Goal: Task Accomplishment & Management: Use online tool/utility

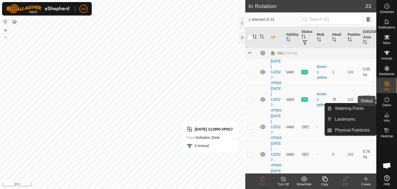
click at [388, 102] on icon at bounding box center [387, 99] width 6 height 6
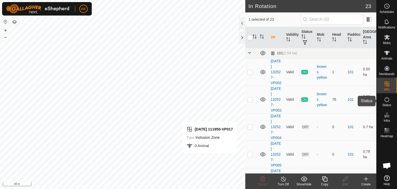
click at [388, 102] on icon at bounding box center [387, 99] width 6 height 6
click at [283, 178] on icon at bounding box center [283, 179] width 6 height 6
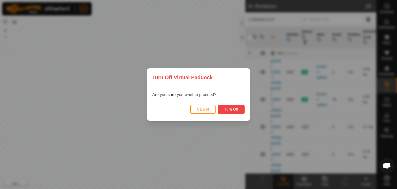
click at [231, 108] on span "Turn Off" at bounding box center [231, 109] width 14 height 4
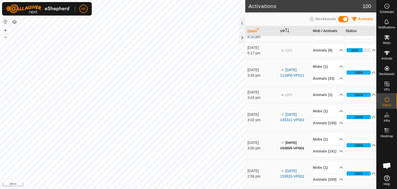
scroll to position [424, 0]
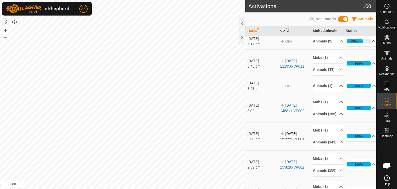
click at [367, 46] on p-accordion-header "66%" at bounding box center [361, 41] width 30 height 10
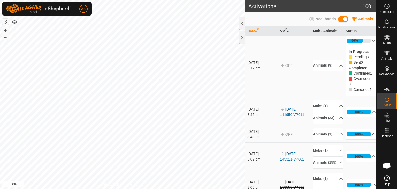
click at [367, 46] on p-accordion-header "66%" at bounding box center [361, 40] width 30 height 10
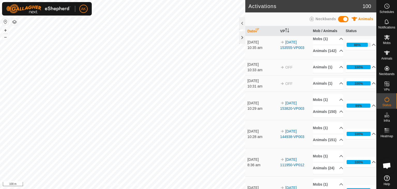
scroll to position [88, 0]
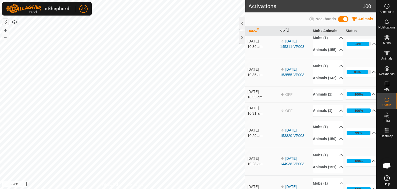
click at [15, 22] on button "button" at bounding box center [14, 22] width 6 height 6
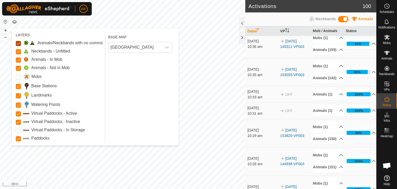
click at [16, 42] on Issue "Animals/Neckbands with no comms" at bounding box center [18, 43] width 5 height 5
click at [17, 50] on Unfitted "Neckbands - Unfitted" at bounding box center [18, 51] width 5 height 5
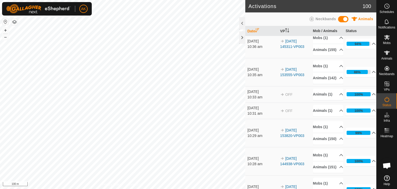
click at [13, 19] on button "button" at bounding box center [14, 22] width 6 height 6
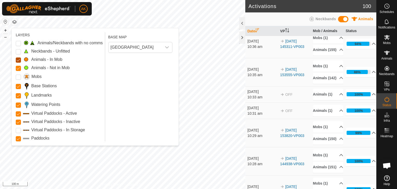
click at [16, 60] on Mob "Animals - In Mob" at bounding box center [18, 59] width 5 height 5
click at [18, 59] on Mob "Animals - In Mob" at bounding box center [18, 59] width 5 height 5
click at [18, 66] on Mob "Animals - Not in Mob" at bounding box center [18, 68] width 5 height 5
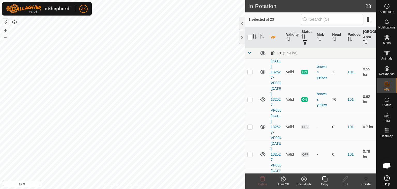
checkbox input "true"
checkbox input "false"
click at [265, 179] on icon at bounding box center [263, 179] width 6 height 6
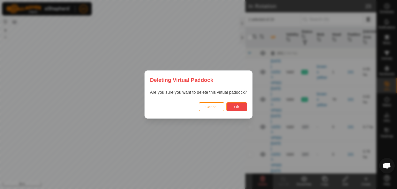
click at [232, 106] on button "Ok" at bounding box center [236, 106] width 21 height 9
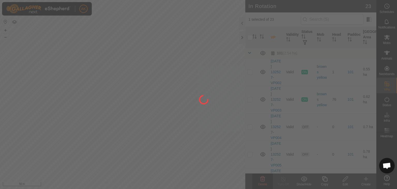
checkbox input "false"
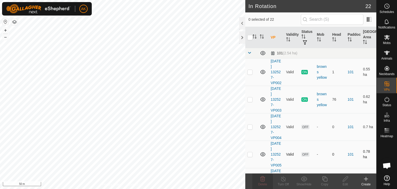
checkbox input "true"
click at [323, 177] on icon at bounding box center [324, 178] width 5 height 5
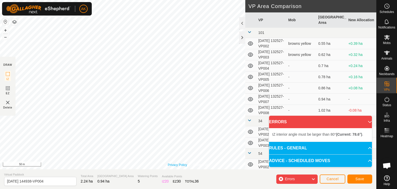
click at [183, 163] on div "Privacy Policy Contact Us Type: Inclusion Zone undefined Animal + – ⇧ i 50 m" at bounding box center [188, 84] width 376 height 169
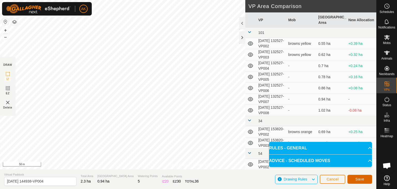
click at [360, 178] on span "Save" at bounding box center [359, 179] width 9 height 4
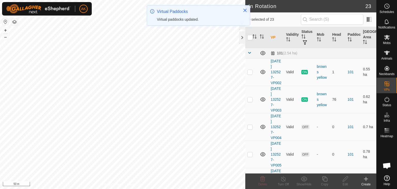
checkbox input "true"
click at [324, 177] on icon at bounding box center [324, 178] width 5 height 5
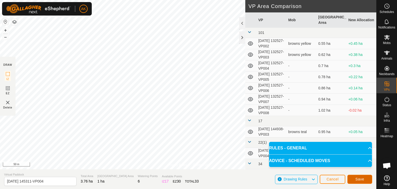
click at [359, 178] on span "Save" at bounding box center [359, 179] width 9 height 4
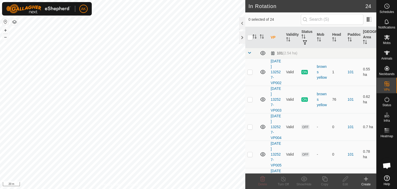
checkbox input "true"
click at [324, 179] on icon at bounding box center [324, 178] width 5 height 5
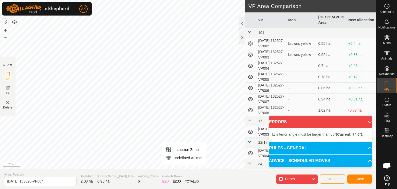
click at [188, 165] on div "Privacy Policy Contact Us Type: Inclusion Zone undefined Animal + – ⇧ i 20 m" at bounding box center [188, 84] width 376 height 169
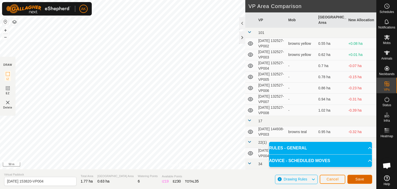
click at [358, 180] on span "Save" at bounding box center [359, 179] width 9 height 4
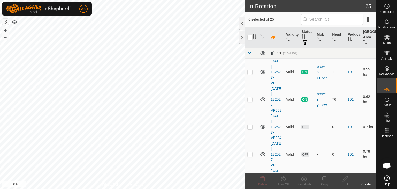
checkbox input "true"
click at [324, 181] on icon at bounding box center [325, 179] width 6 height 6
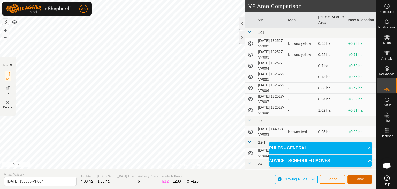
click at [362, 179] on span "Save" at bounding box center [359, 179] width 9 height 4
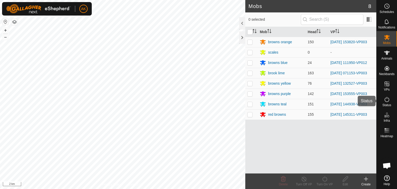
click at [386, 101] on icon at bounding box center [387, 99] width 6 height 6
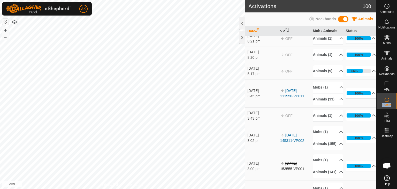
scroll to position [414, 0]
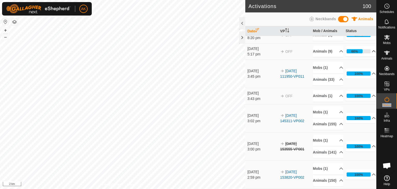
click at [367, 56] on p-accordion-header "66%" at bounding box center [361, 51] width 30 height 10
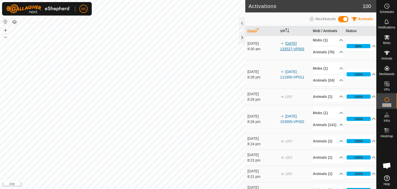
scroll to position [259, 0]
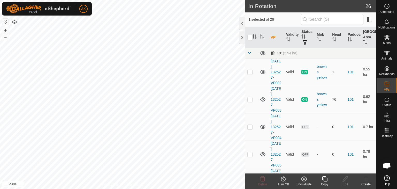
click at [323, 178] on icon at bounding box center [325, 179] width 6 height 6
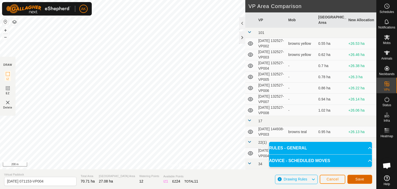
click at [360, 177] on span "Save" at bounding box center [359, 179] width 9 height 4
